Goal: Task Accomplishment & Management: Complete application form

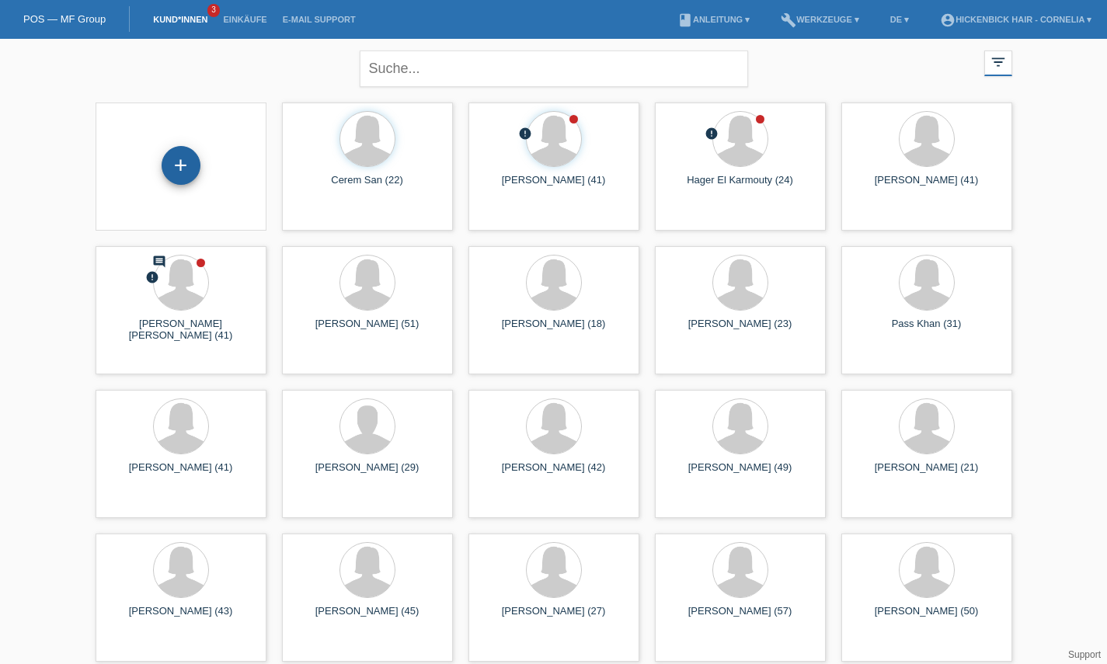
click at [197, 172] on div "+" at bounding box center [181, 165] width 39 height 39
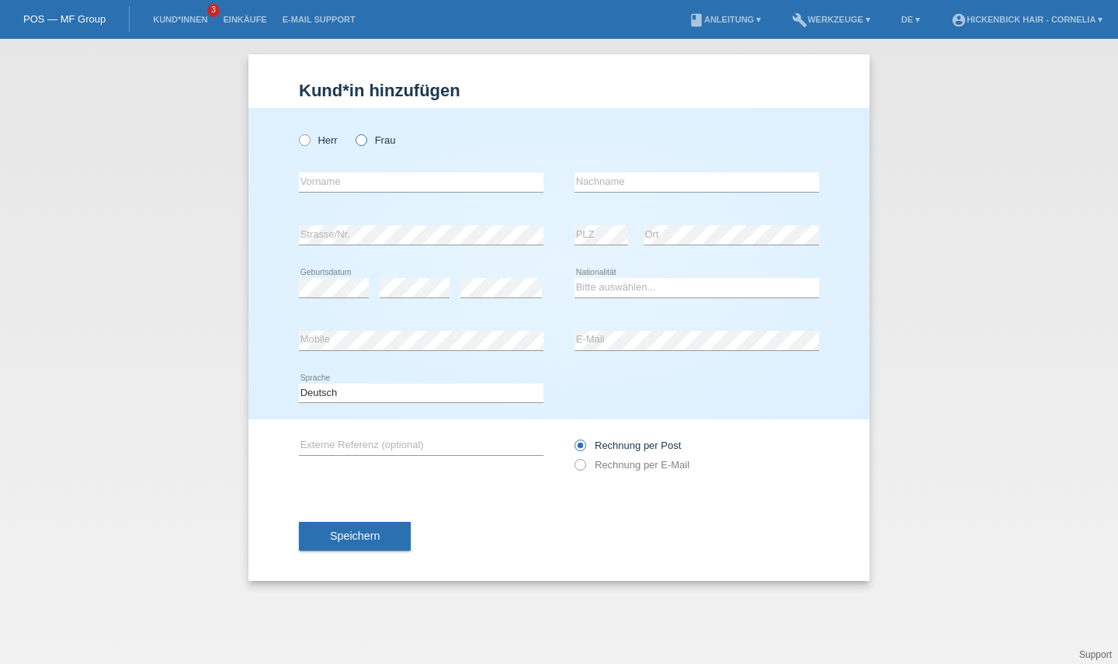
click at [374, 139] on label "Frau" at bounding box center [376, 140] width 40 height 12
click at [366, 139] on input "Frau" at bounding box center [361, 139] width 10 height 10
radio input "true"
click at [368, 172] on input "text" at bounding box center [421, 181] width 245 height 19
click at [579, 188] on input "text" at bounding box center [697, 181] width 245 height 19
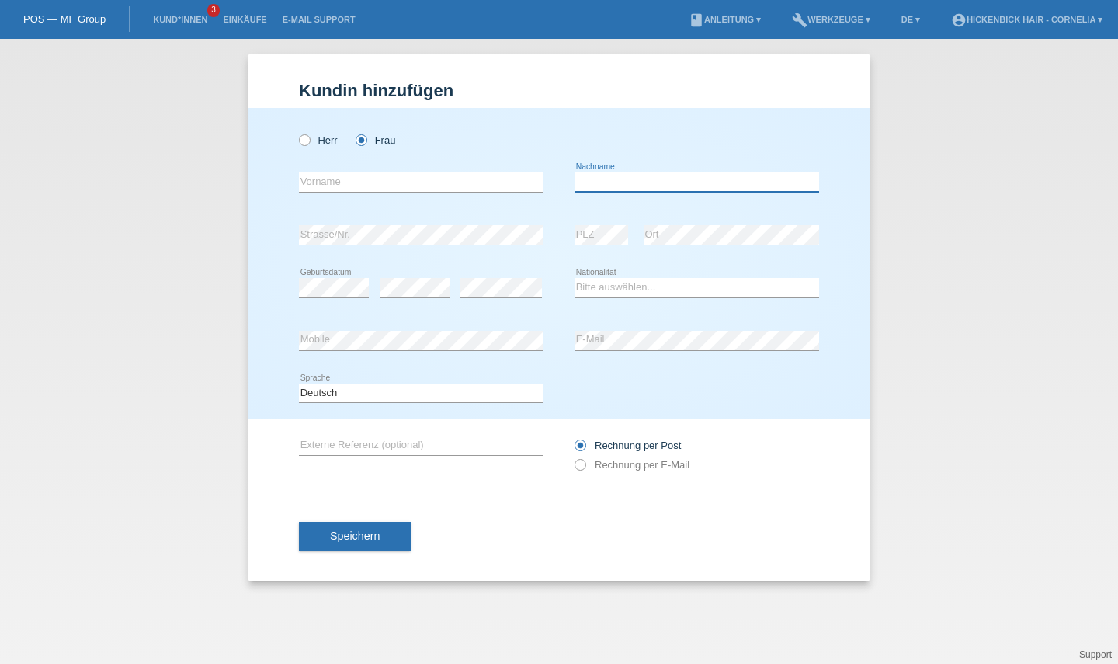
type input "N"
type input "Müller"
click at [519, 178] on input "text" at bounding box center [421, 181] width 245 height 19
type input "G"
type input "[PERSON_NAME]"
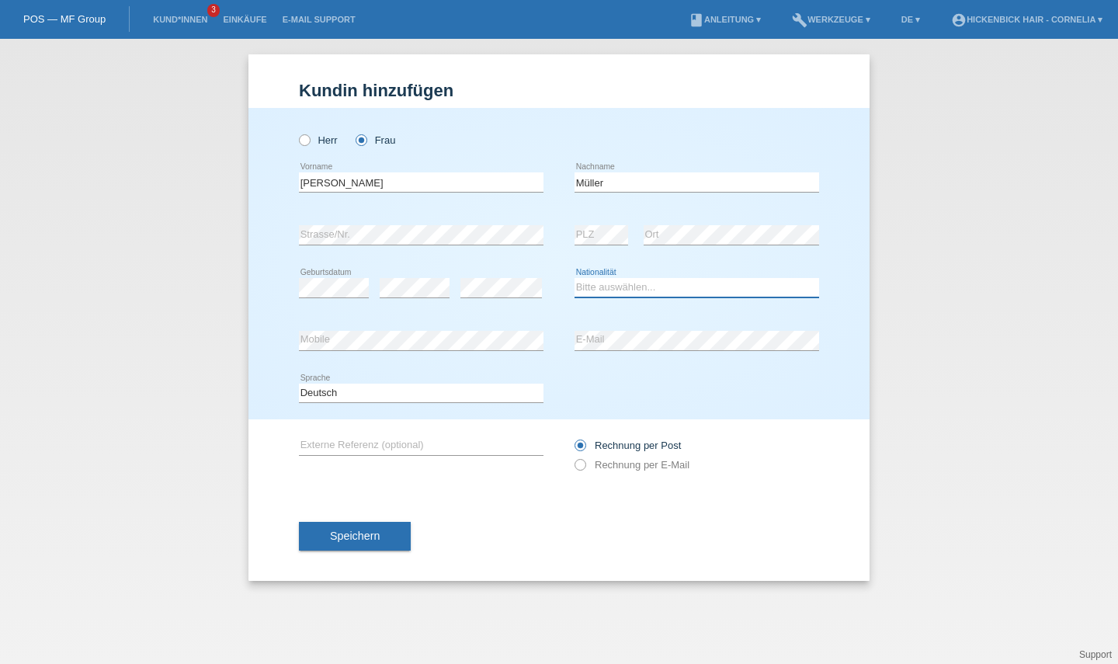
click at [614, 290] on select "Bitte auswählen... Schweiz Deutschland Liechtenstein Österreich ------------ Af…" at bounding box center [697, 287] width 245 height 19
select select "CH"
click at [575, 278] on select "Bitte auswählen... Schweiz Deutschland Liechtenstein Österreich ------------ Af…" at bounding box center [697, 287] width 245 height 19
click at [294, 470] on div "Kund*in hinzufügen Kunde hinzufügen Kundin hinzufügen Herr Frau Thalia error Vo…" at bounding box center [559, 317] width 621 height 527
click at [326, 523] on button "Speichern" at bounding box center [355, 537] width 112 height 30
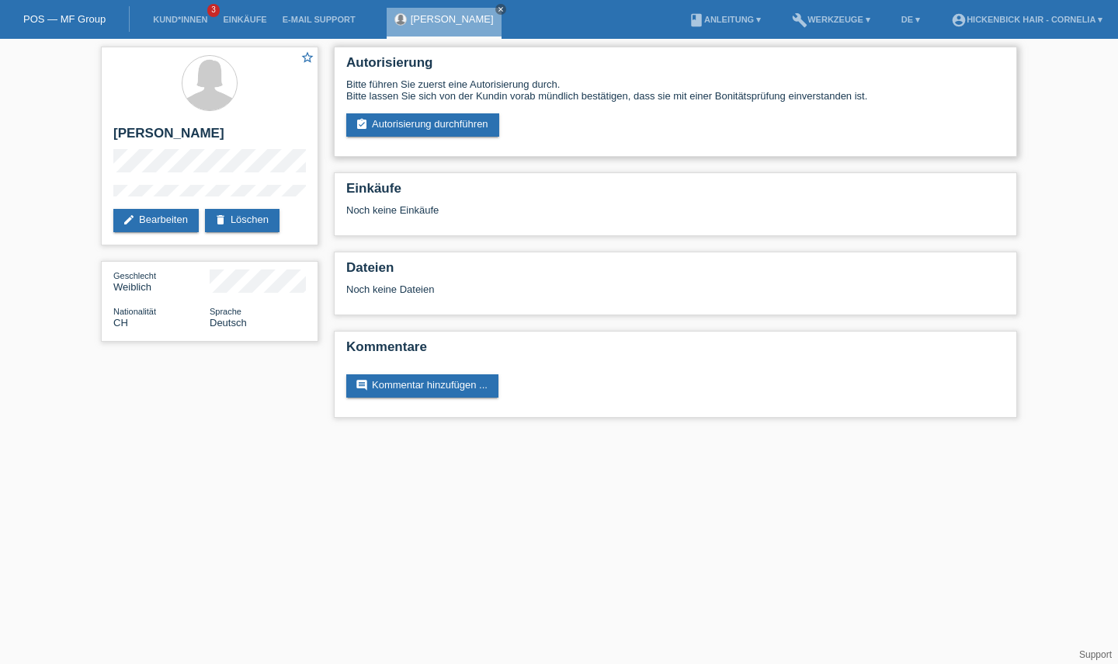
click at [447, 151] on div "Autorisierung Bitte führen Sie zuerst eine Autorisierung durch. Bitte lassen Si…" at bounding box center [675, 102] width 683 height 110
click at [452, 130] on link "assignment_turned_in Autorisierung durchführen" at bounding box center [422, 124] width 153 height 23
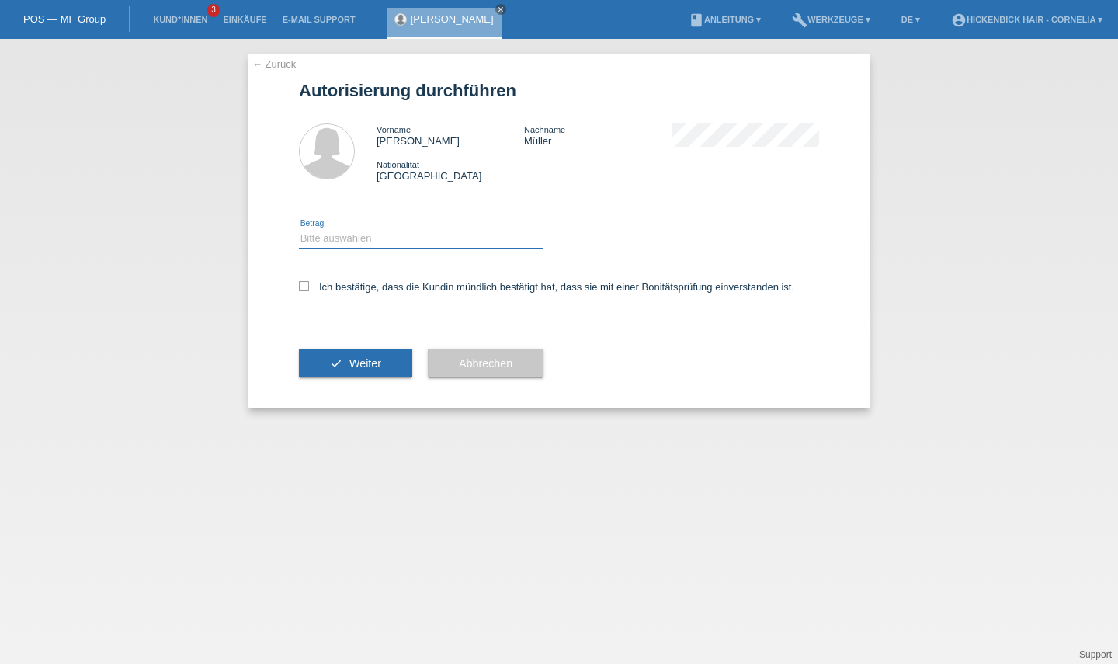
click at [402, 238] on select "Bitte auswählen CHF 1.00 - CHF 499.00 CHF 500.00 - CHF 1'999.00 CHF 2'000.00 - …" at bounding box center [421, 238] width 245 height 19
select select "3"
click at [299, 229] on select "Bitte auswählen CHF 1.00 - CHF 499.00 CHF 500.00 - CHF 1'999.00 CHF 2'000.00 - …" at bounding box center [421, 238] width 245 height 19
click at [346, 294] on div "Ich bestätige, dass die Kundin mündlich bestätigt hat, dass sie mit einer Bonit…" at bounding box center [559, 292] width 520 height 53
click at [368, 298] on div "Ich bestätige, dass die Kundin mündlich bestätigt hat, dass sie mit einer Bonit…" at bounding box center [559, 292] width 520 height 53
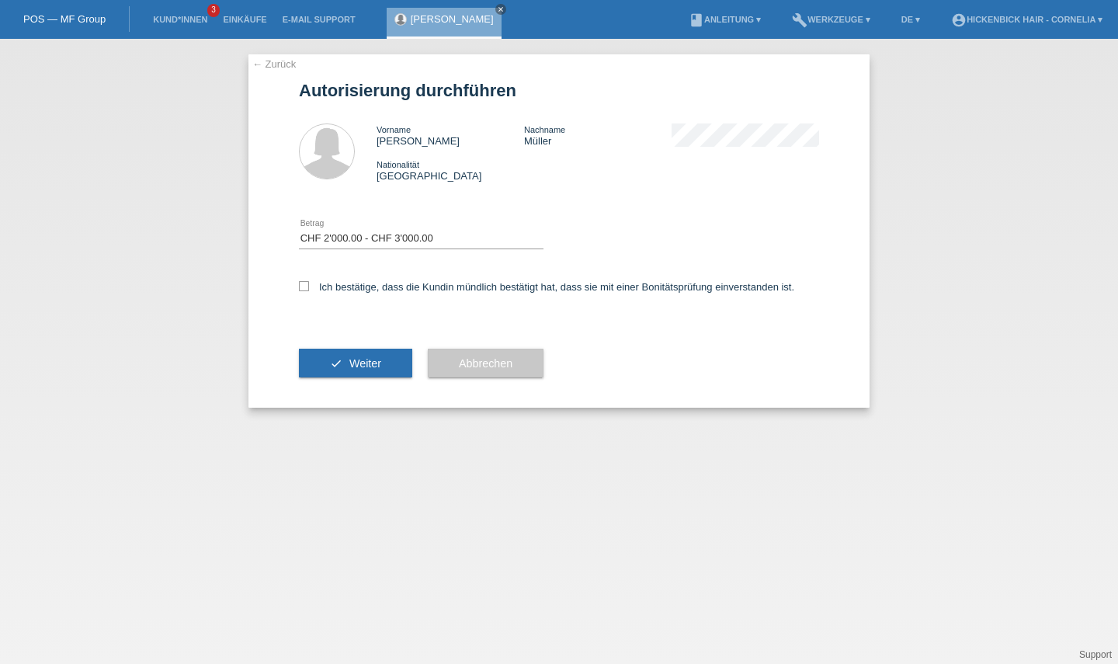
click at [369, 294] on div "Ich bestätige, dass die Kundin mündlich bestätigt hat, dass sie mit einer Bonit…" at bounding box center [559, 292] width 520 height 53
click at [369, 292] on label "Ich bestätige, dass die Kundin mündlich bestätigt hat, dass sie mit einer Bonit…" at bounding box center [547, 287] width 496 height 12
click at [309, 291] on input "Ich bestätige, dass die Kundin mündlich bestätigt hat, dass sie mit einer Bonit…" at bounding box center [304, 286] width 10 height 10
checkbox input "true"
click at [367, 370] on button "check Weiter" at bounding box center [355, 364] width 113 height 30
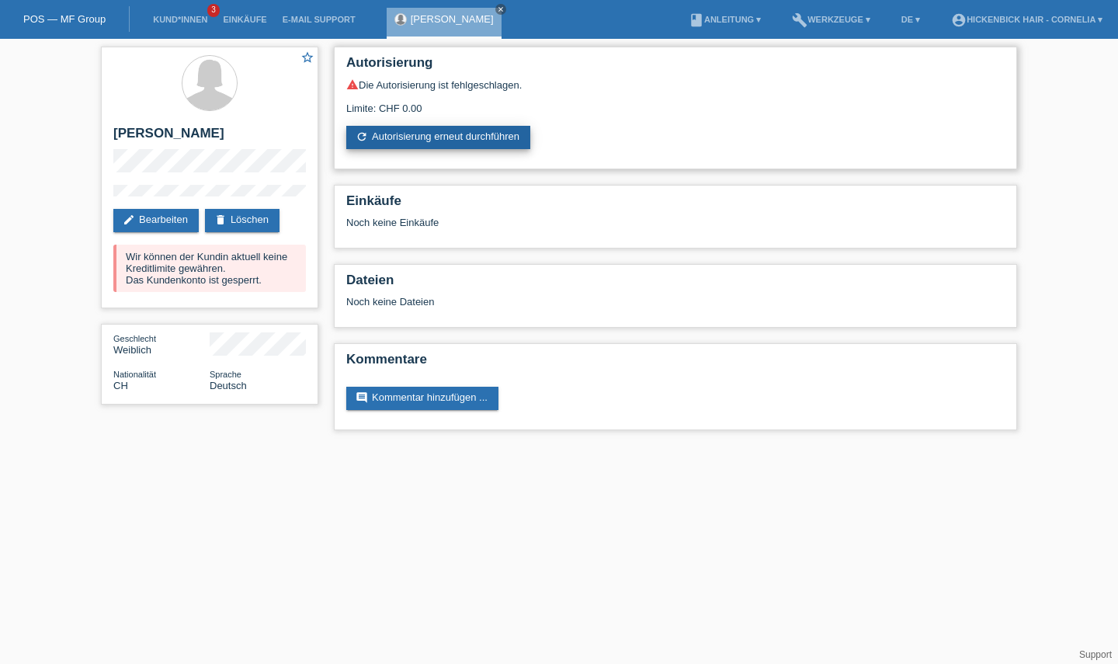
click at [393, 132] on link "refresh Autorisierung erneut durchführen" at bounding box center [438, 137] width 184 height 23
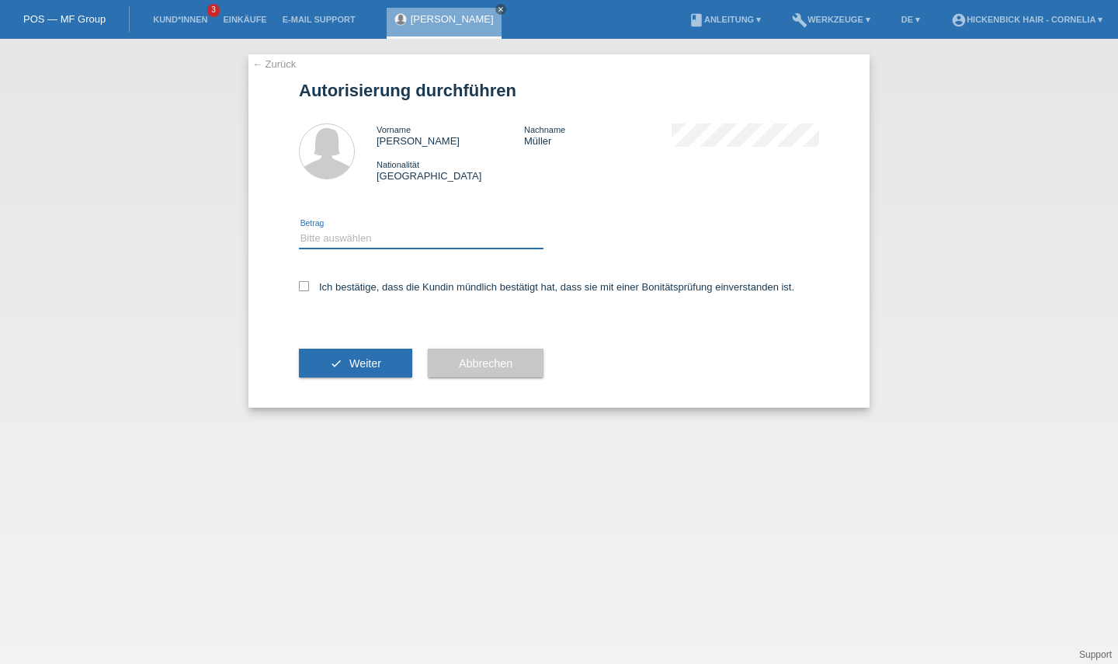
click at [387, 247] on select "Bitte auswählen CHF 1.00 - CHF 499.00 CHF 500.00 - CHF 1'999.00 CHF 2'000.00 - …" at bounding box center [421, 238] width 245 height 19
select select "1"
click at [299, 229] on select "Bitte auswählen CHF 1.00 - CHF 499.00 CHF 500.00 - CHF 1'999.00 CHF 2'000.00 - …" at bounding box center [421, 238] width 245 height 19
click at [376, 279] on div "Ich bestätige, dass die Kundin mündlich bestätigt hat, dass sie mit einer Bonit…" at bounding box center [559, 292] width 520 height 53
click at [373, 284] on label "Ich bestätige, dass die Kundin mündlich bestätigt hat, dass sie mit einer Bonit…" at bounding box center [547, 287] width 496 height 12
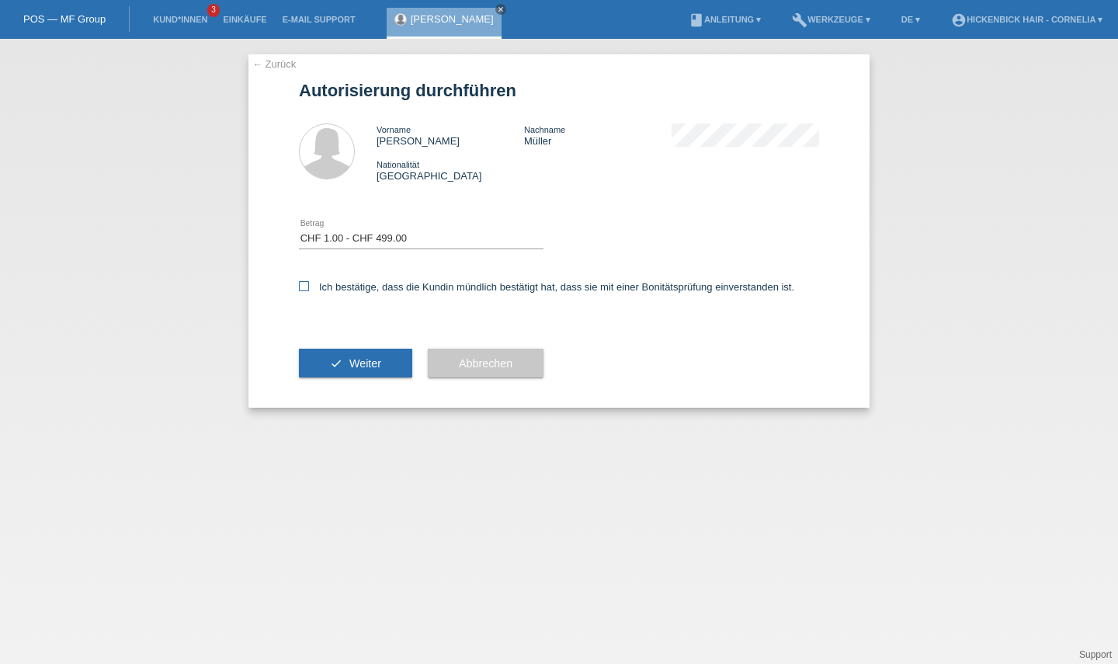
click at [309, 284] on input "Ich bestätige, dass die Kundin mündlich bestätigt hat, dass sie mit einer Bonit…" at bounding box center [304, 286] width 10 height 10
checkbox input "true"
click at [346, 363] on button "check Weiter" at bounding box center [355, 364] width 113 height 30
